Goal: Information Seeking & Learning: Learn about a topic

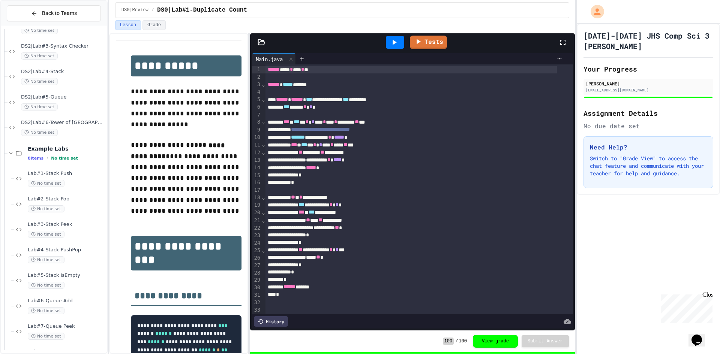
scroll to position [147, 0]
click at [20, 129] on icon at bounding box center [18, 129] width 9 height 7
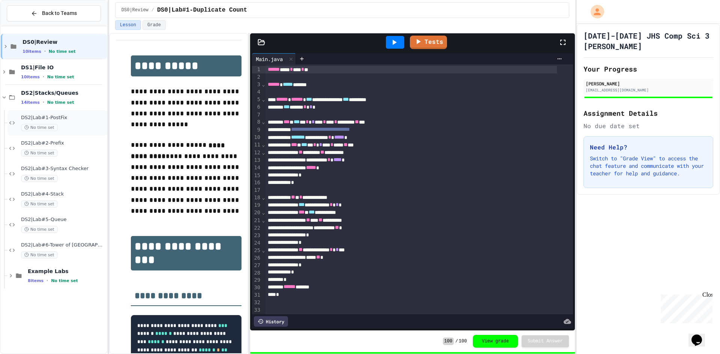
scroll to position [0, 0]
click at [60, 248] on span "DS2|Lab#6-Tower of [GEOGRAPHIC_DATA](Extra Credit)" at bounding box center [63, 245] width 84 height 6
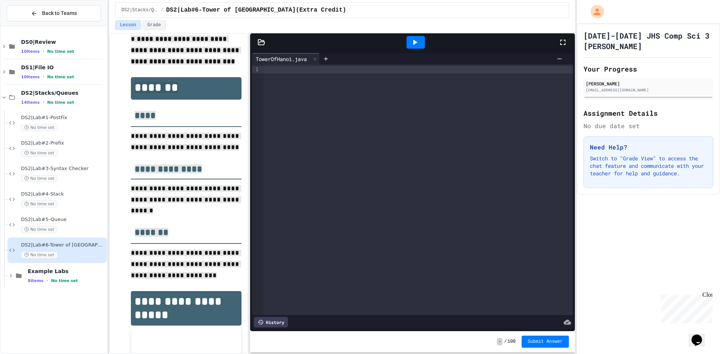
scroll to position [113, 0]
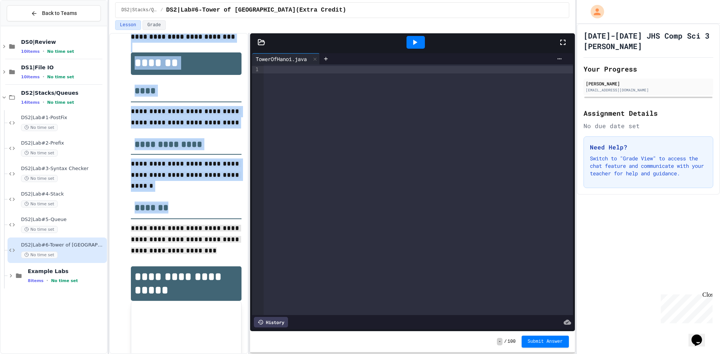
drag, startPoint x: 127, startPoint y: 65, endPoint x: 185, endPoint y: 237, distance: 182.1
click at [192, 129] on h2 "**********" at bounding box center [186, 142] width 111 height 26
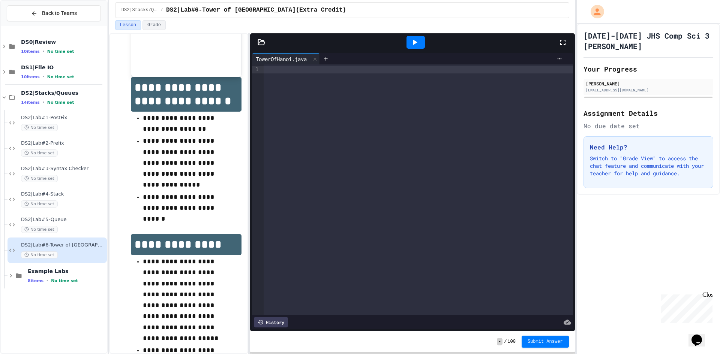
click at [164, 258] on span "**********" at bounding box center [181, 300] width 76 height 84
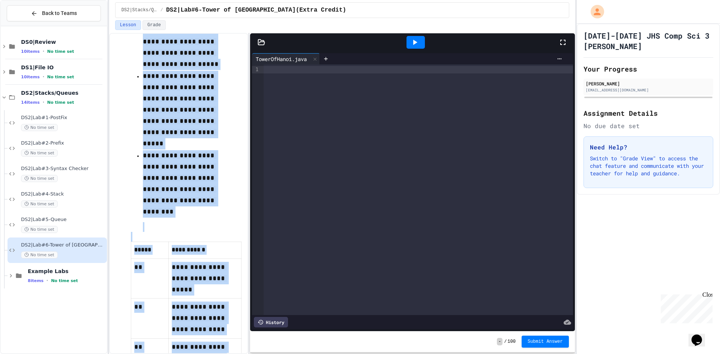
scroll to position [864, 0]
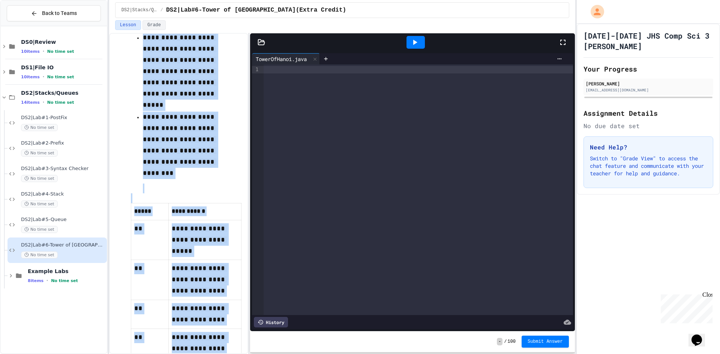
drag, startPoint x: 136, startPoint y: 130, endPoint x: 235, endPoint y: 332, distance: 225.1
click at [198, 300] on td "**********" at bounding box center [204, 314] width 73 height 29
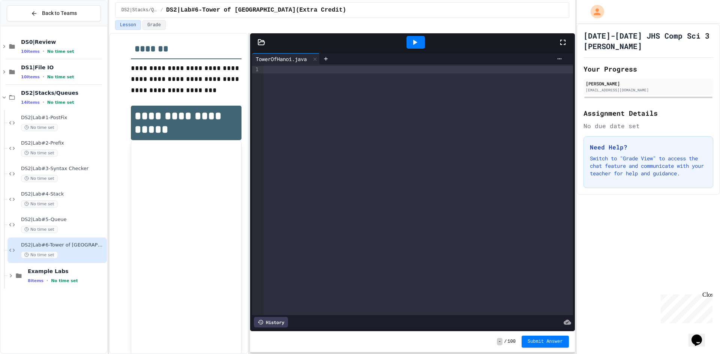
scroll to position [248, 0]
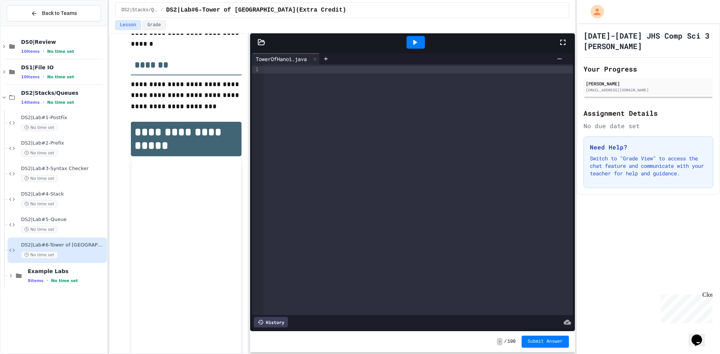
click at [264, 42] on icon at bounding box center [261, 41] width 6 height 5
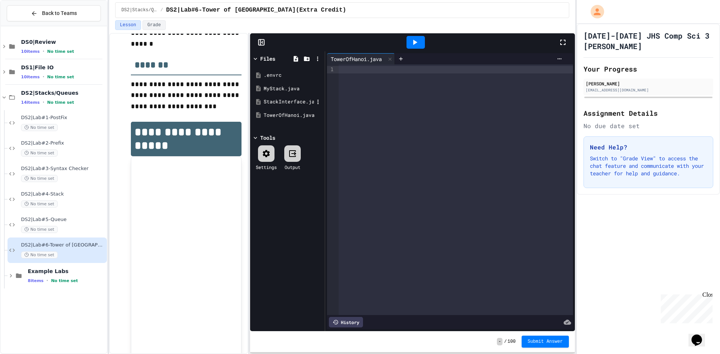
click at [285, 104] on div "StackInterface.java" at bounding box center [289, 102] width 50 height 8
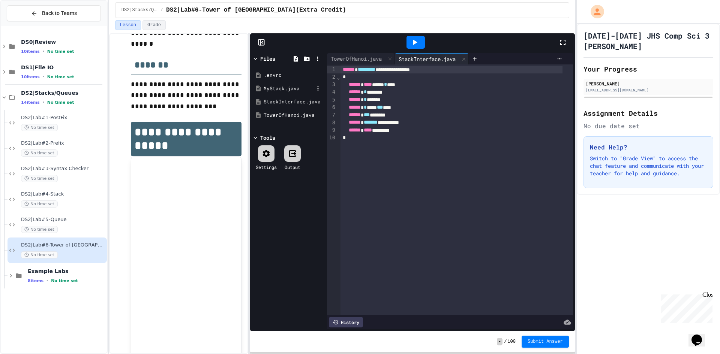
click at [277, 88] on div "MyStack.java" at bounding box center [289, 89] width 50 height 8
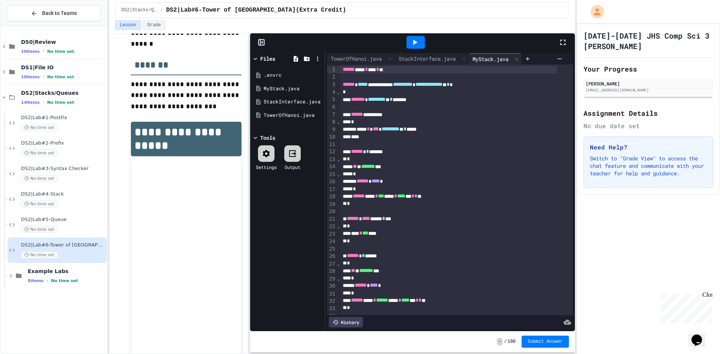
click at [259, 37] on div at bounding box center [412, 42] width 324 height 18
click at [268, 44] on div at bounding box center [261, 43] width 23 height 8
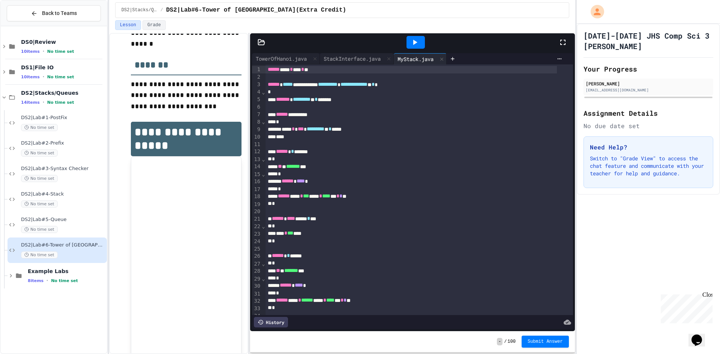
click at [397, 161] on div "*" at bounding box center [411, 160] width 291 height 8
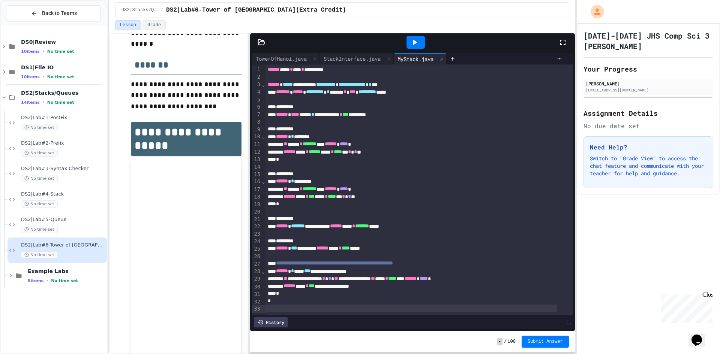
scroll to position [0, 0]
click at [335, 56] on div "StackInterface.java" at bounding box center [352, 59] width 65 height 8
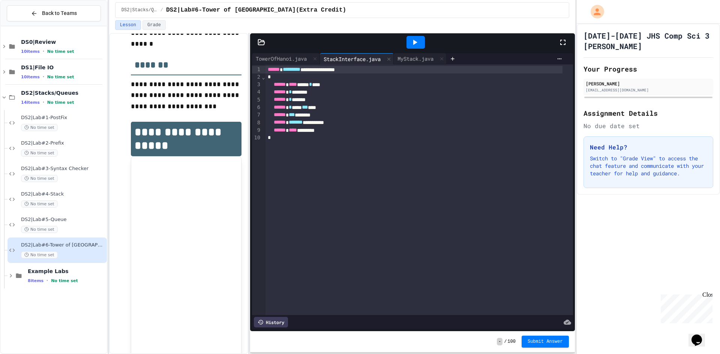
click at [375, 142] on div "**********" at bounding box center [420, 190] width 308 height 251
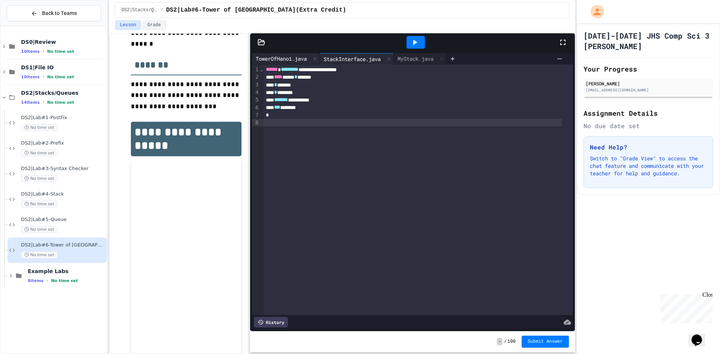
click at [281, 61] on div "TowerOfHanoi.java" at bounding box center [281, 59] width 59 height 8
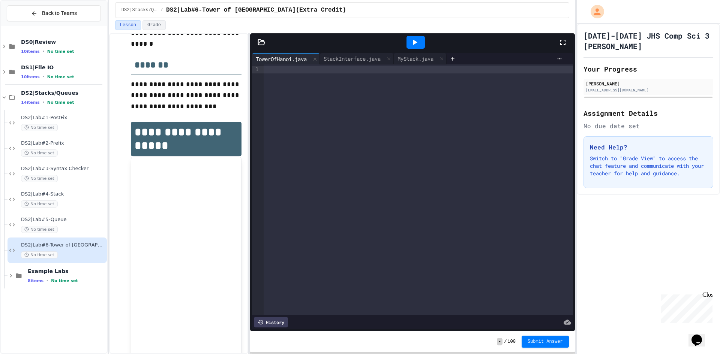
click at [324, 146] on div at bounding box center [418, 190] width 309 height 251
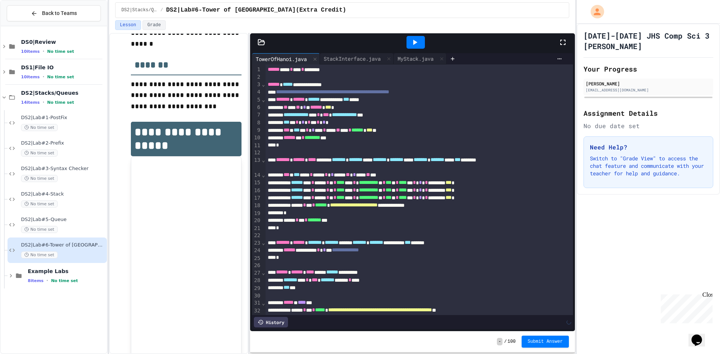
scroll to position [540, 0]
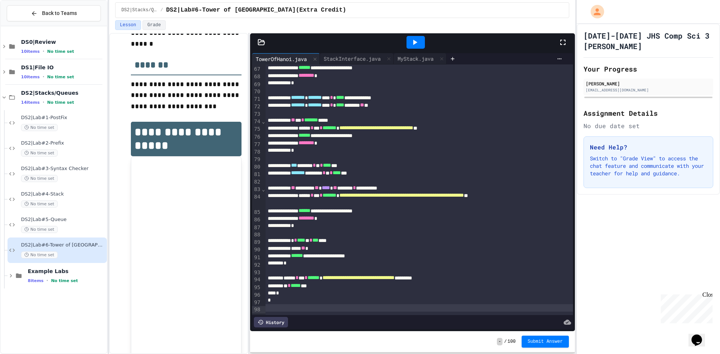
click at [409, 38] on div at bounding box center [416, 42] width 18 height 13
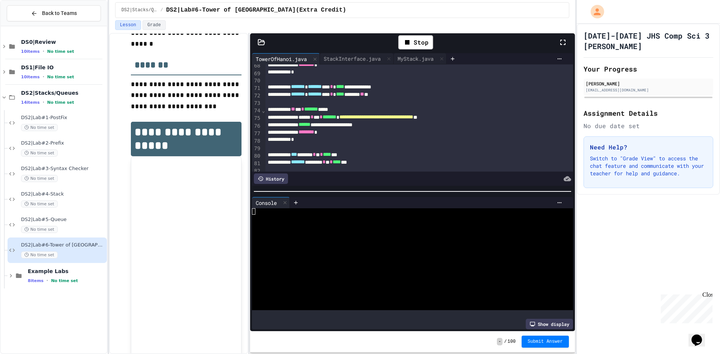
click at [392, 224] on div at bounding box center [405, 224] width 307 height 6
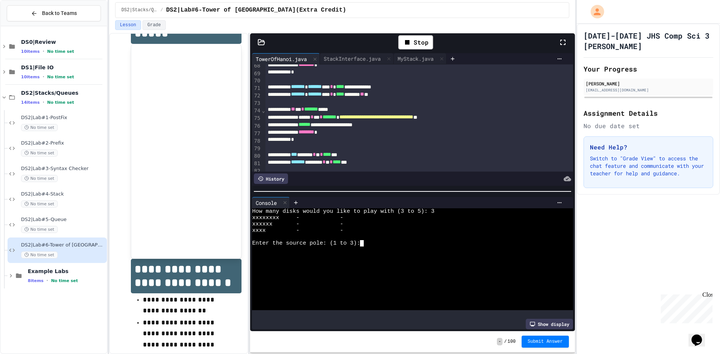
scroll to position [210, 0]
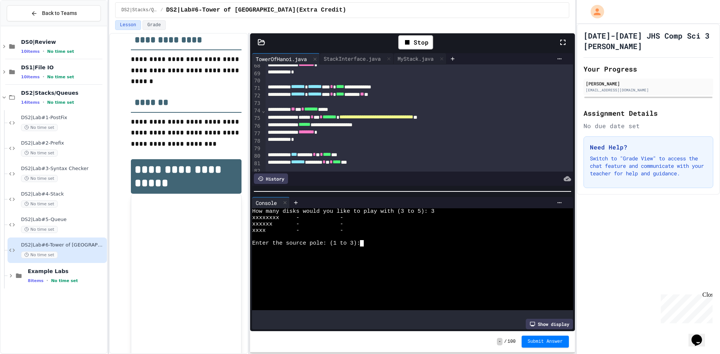
click at [397, 236] on div at bounding box center [405, 237] width 307 height 6
click at [423, 44] on div "Stop" at bounding box center [415, 42] width 35 height 14
click at [408, 42] on div at bounding box center [416, 42] width 18 height 13
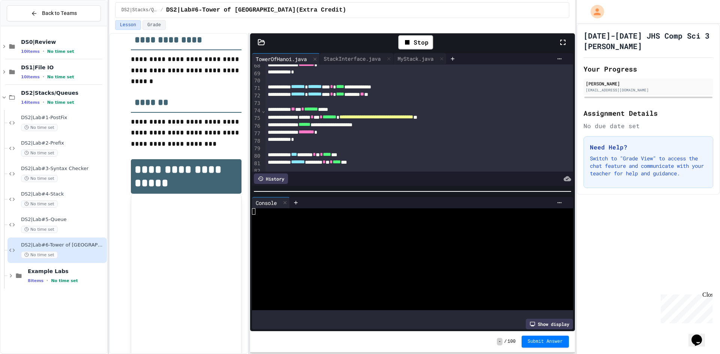
click at [344, 260] on div at bounding box center [405, 263] width 307 height 6
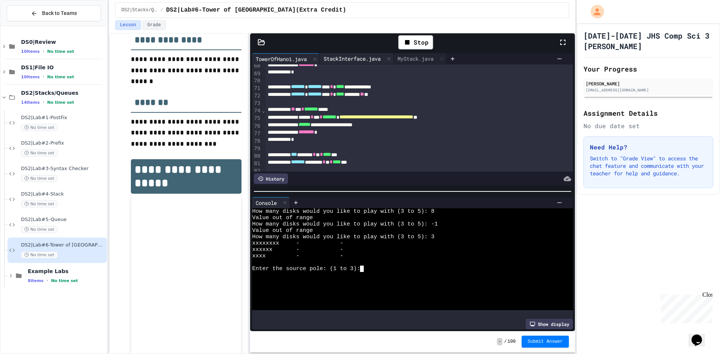
click at [356, 54] on div "StackInterface.java" at bounding box center [357, 58] width 74 height 11
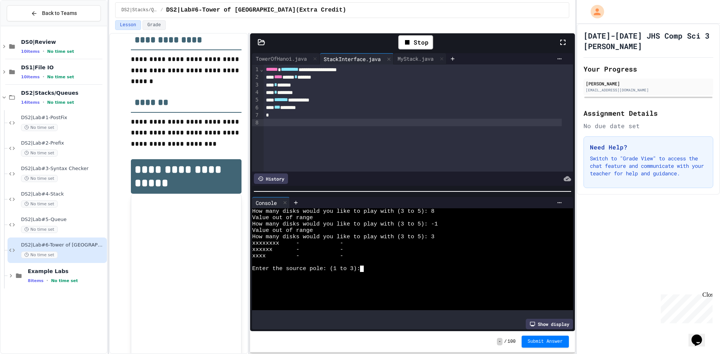
click at [351, 102] on div "**********" at bounding box center [413, 100] width 298 height 8
click at [415, 62] on div "MyStack.java" at bounding box center [416, 59] width 44 height 8
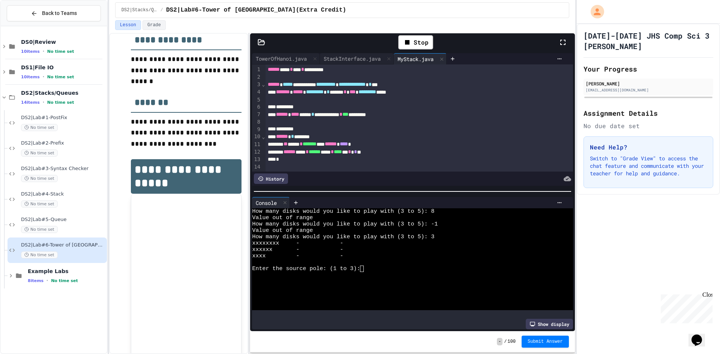
click at [366, 108] on div "*********" at bounding box center [411, 108] width 291 height 8
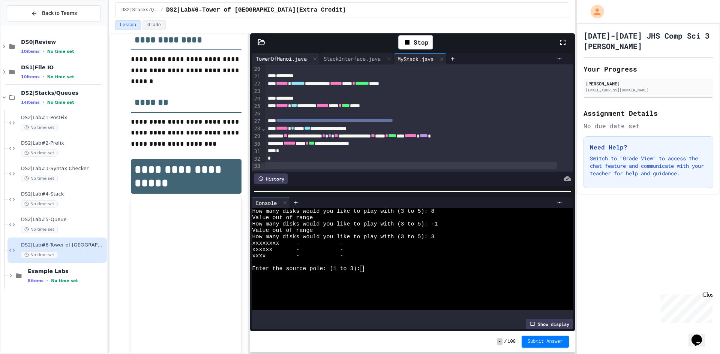
click at [293, 59] on div "TowerOfHanoi.java" at bounding box center [281, 59] width 59 height 8
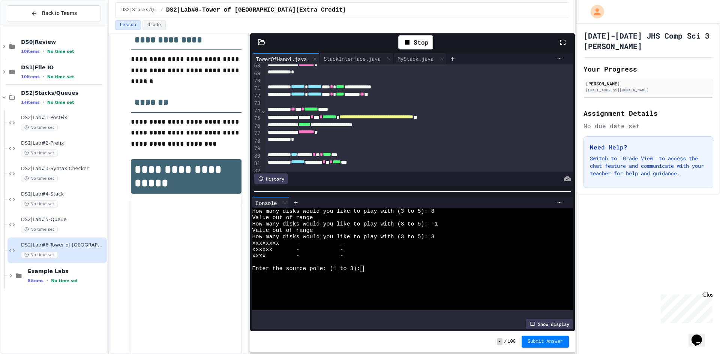
click at [344, 161] on div "******* ******* * * * **** ***" at bounding box center [411, 163] width 291 height 8
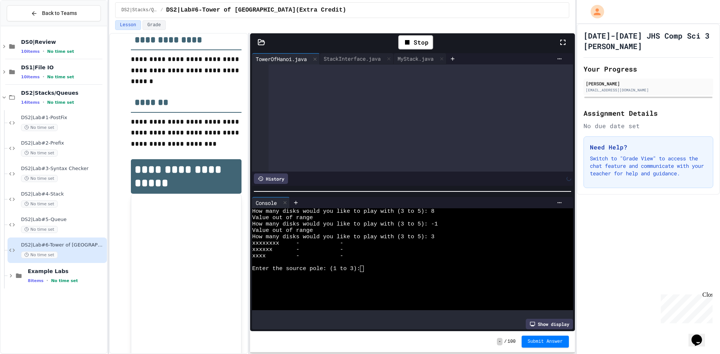
scroll to position [765, 0]
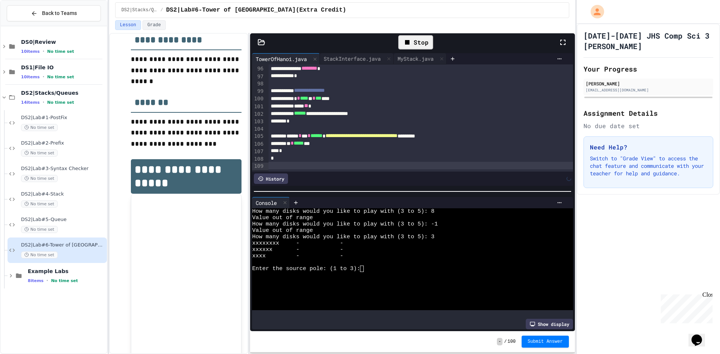
click at [418, 39] on div "Stop" at bounding box center [415, 42] width 35 height 14
click at [410, 41] on icon at bounding box center [414, 42] width 9 height 9
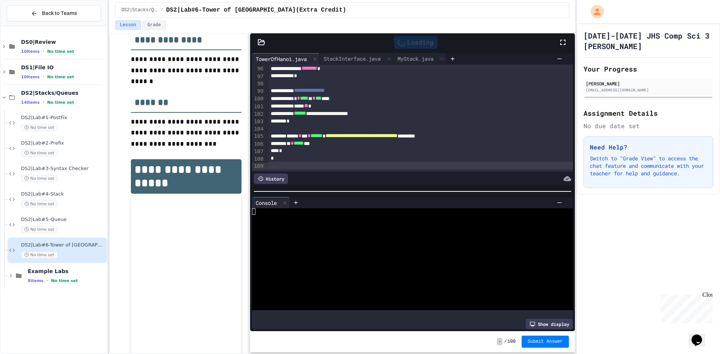
click at [419, 236] on div at bounding box center [405, 237] width 307 height 6
